Goal: Task Accomplishment & Management: Use online tool/utility

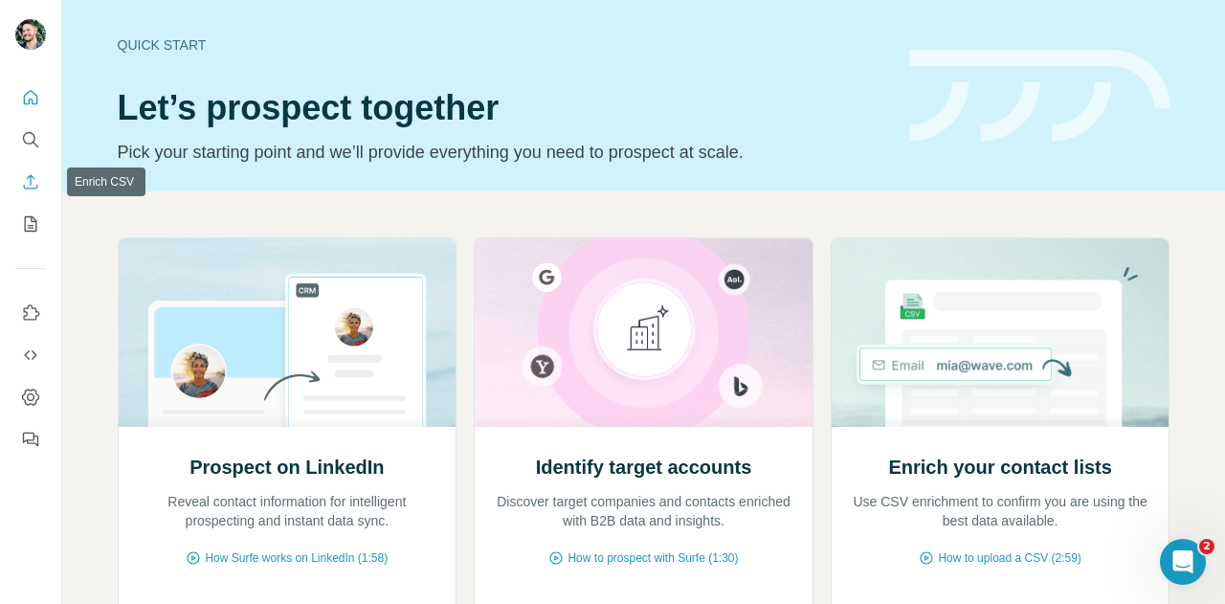
click at [36, 177] on icon "Enrich CSV" at bounding box center [30, 181] width 19 height 19
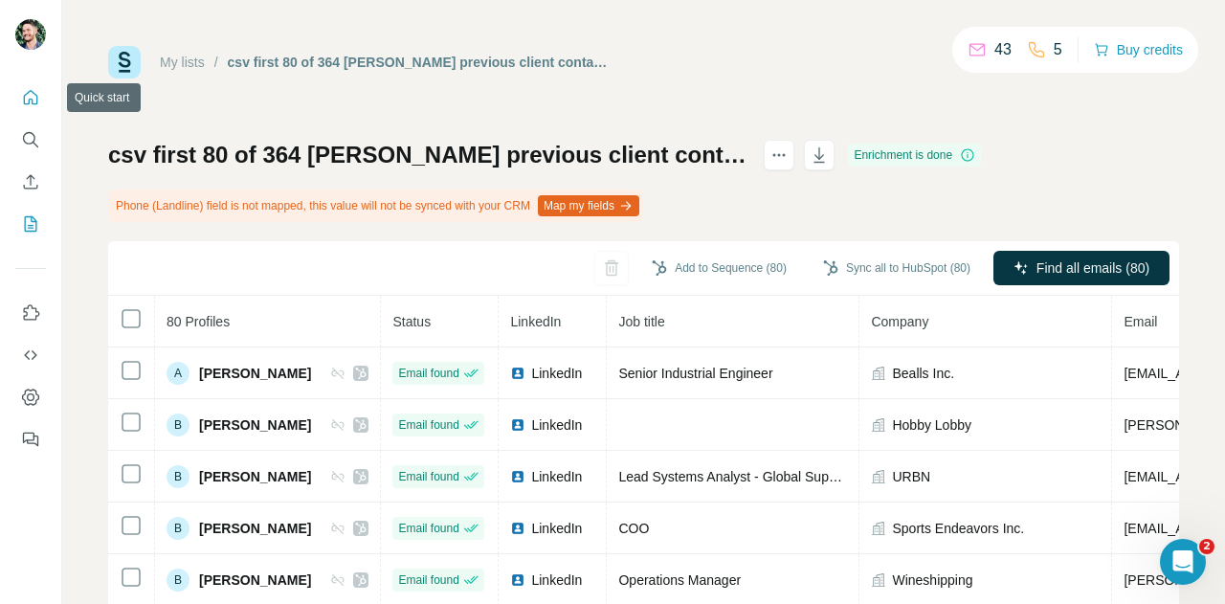
click at [30, 100] on icon "Quick start" at bounding box center [31, 97] width 14 height 14
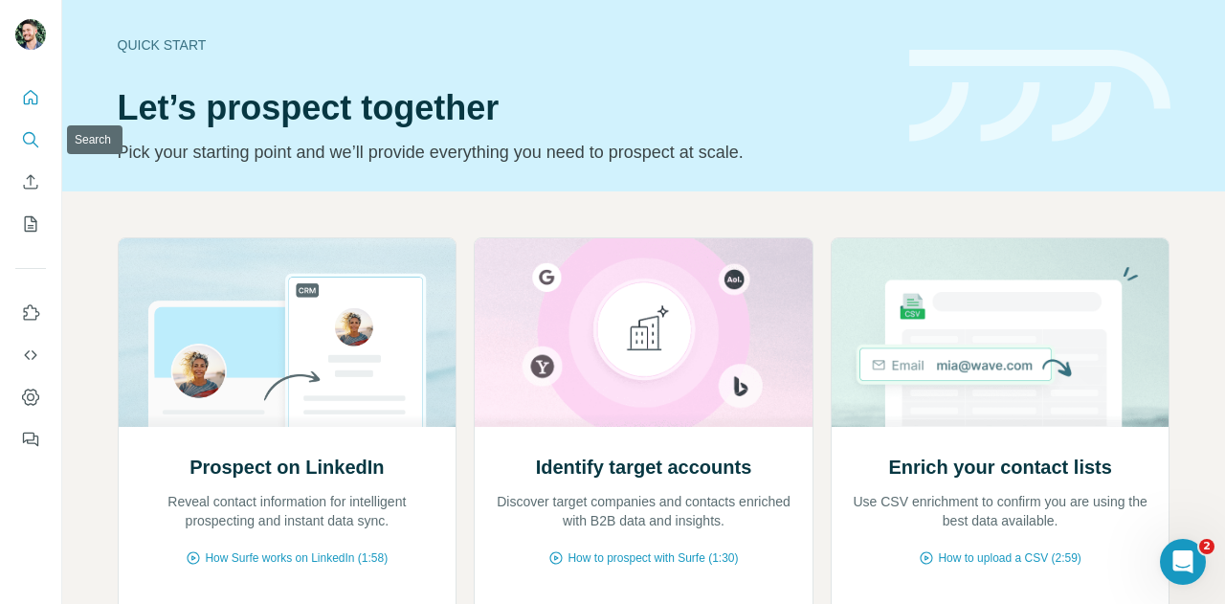
click at [23, 137] on icon "Search" at bounding box center [29, 138] width 12 height 12
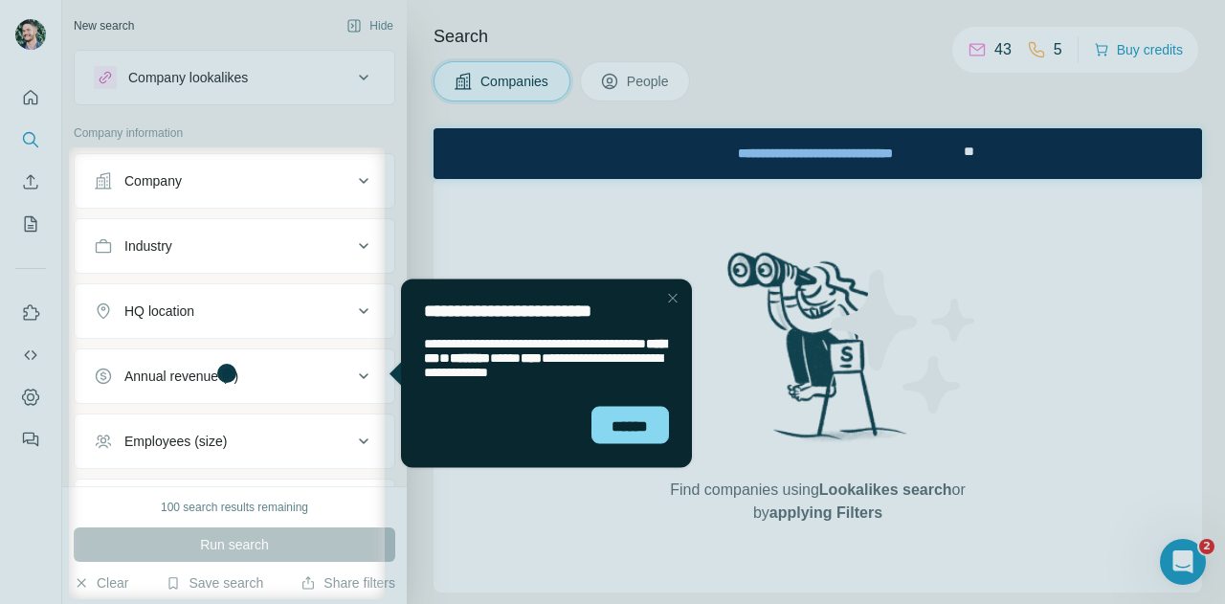
click at [672, 300] on div "Close Step" at bounding box center [673, 297] width 23 height 23
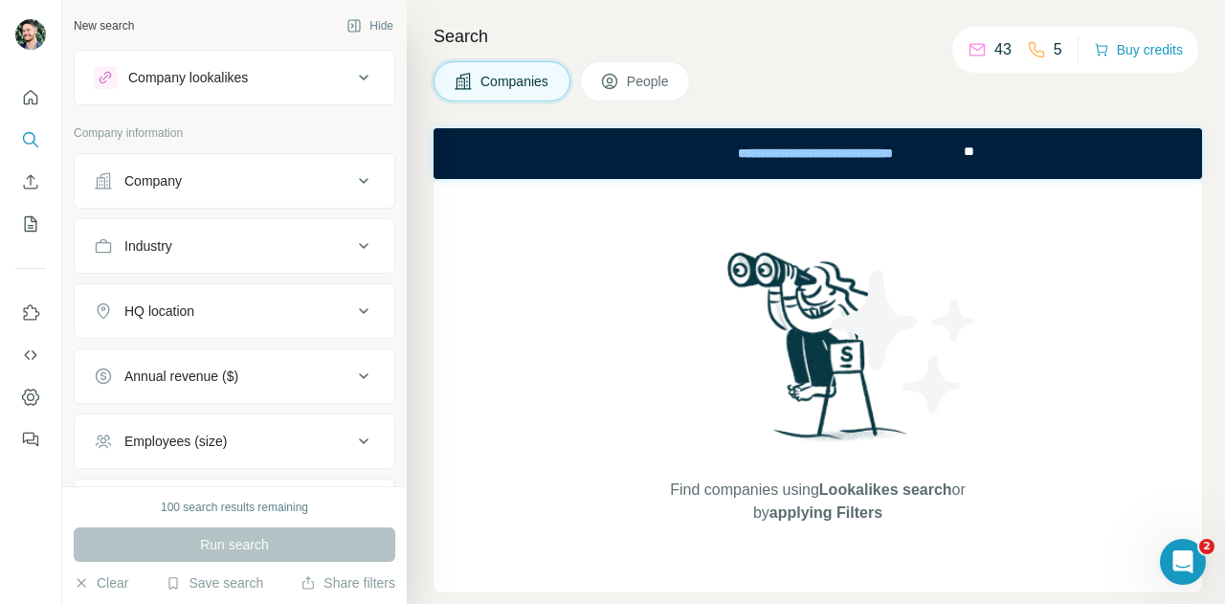
click at [659, 83] on span "People" at bounding box center [649, 81] width 44 height 19
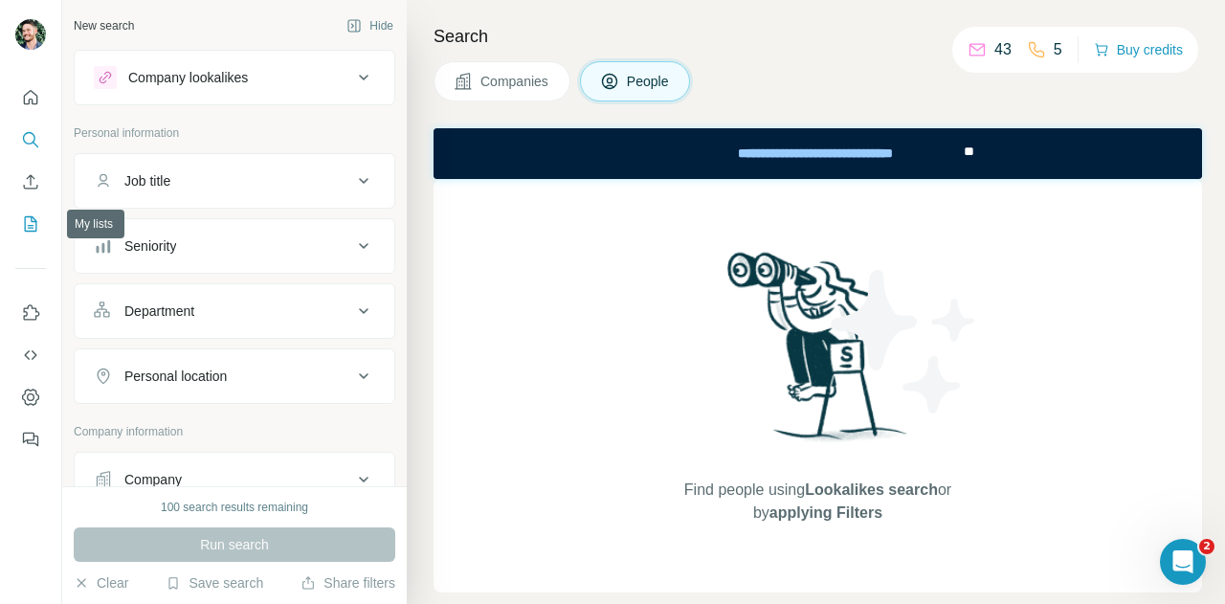
click at [31, 217] on icon "My lists" at bounding box center [30, 223] width 19 height 19
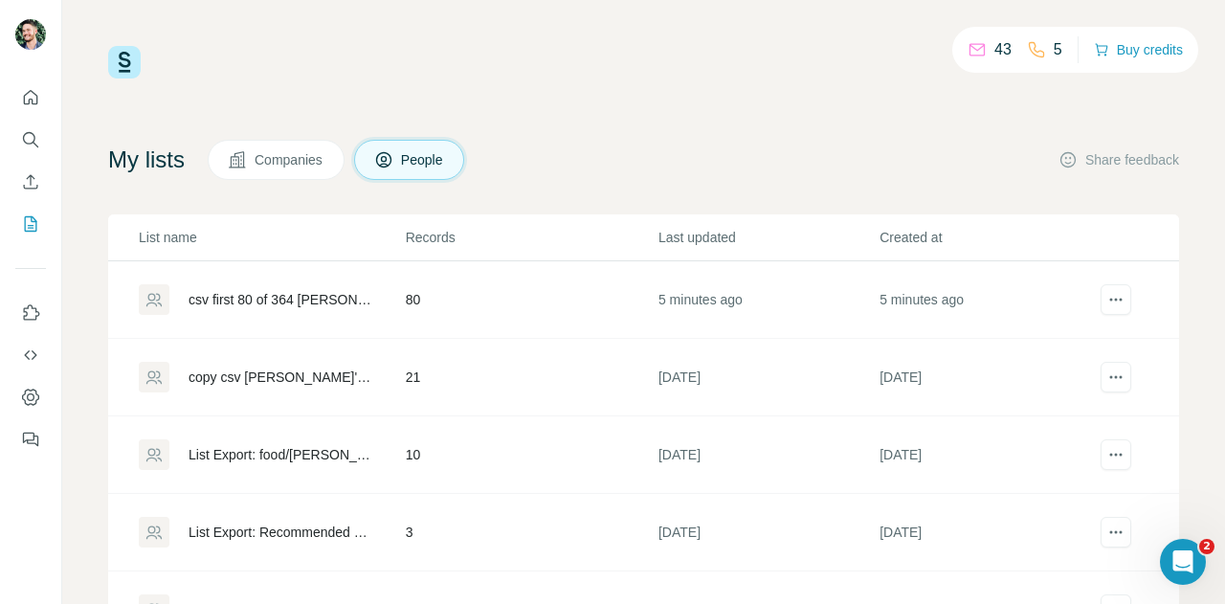
click at [296, 302] on div "csv first 80 of 364 Steves previous client contacts - import to Surfe to enrich" at bounding box center [281, 299] width 185 height 19
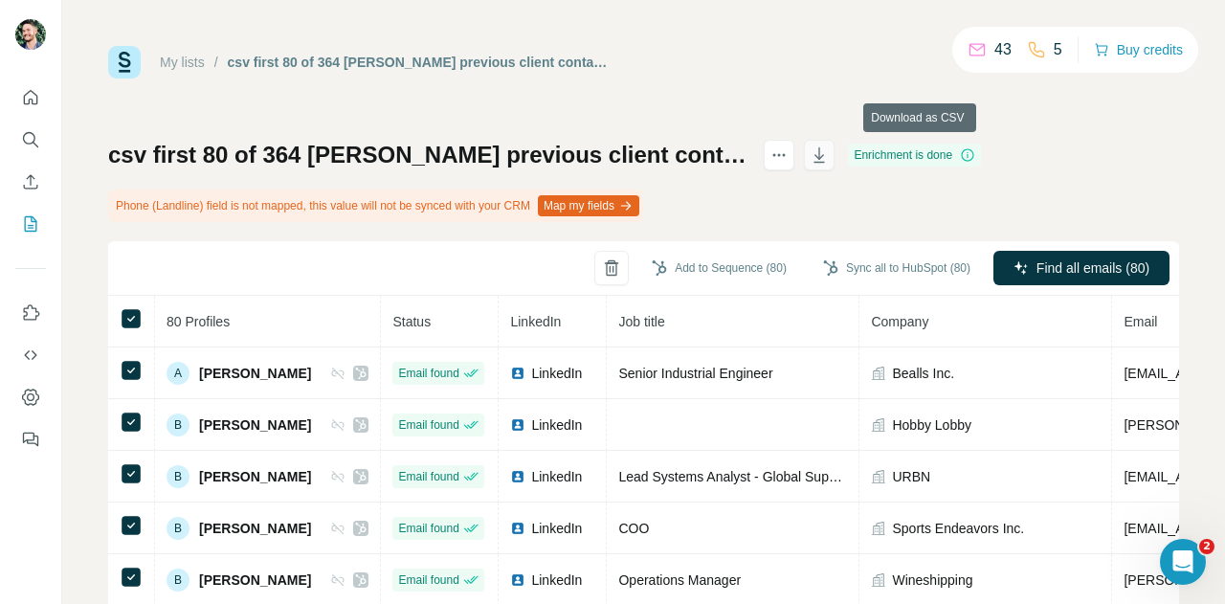
click at [829, 148] on icon "button" at bounding box center [819, 155] width 19 height 19
